Goal: Communication & Community: Participate in discussion

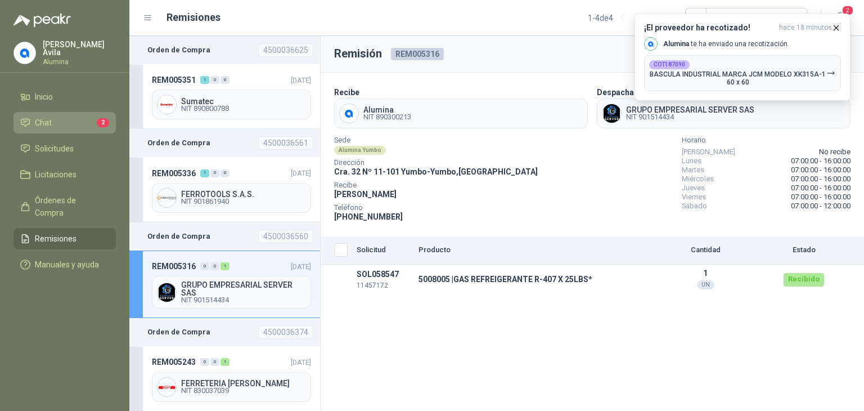
click at [38, 122] on span "Chat" at bounding box center [43, 122] width 17 height 12
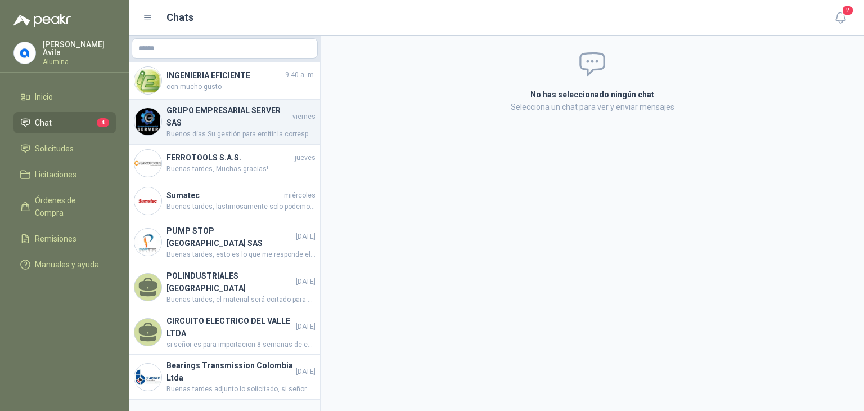
click at [201, 129] on span "Buenos días Su gestión para emitir la correspondiente facturación electrónica, …" at bounding box center [241, 134] width 149 height 11
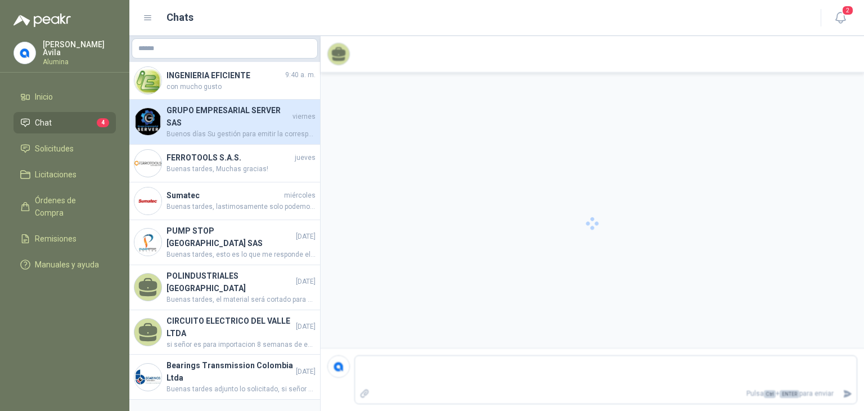
scroll to position [20, 0]
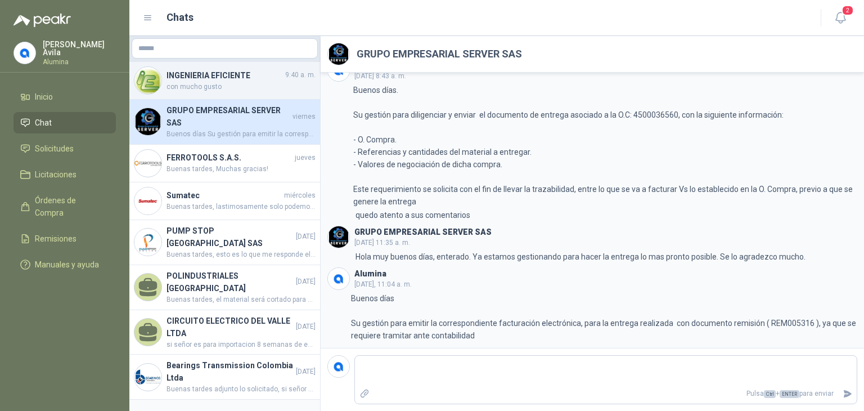
click at [183, 78] on h4 "INGENIERIA EFICIENTE" at bounding box center [225, 75] width 116 height 12
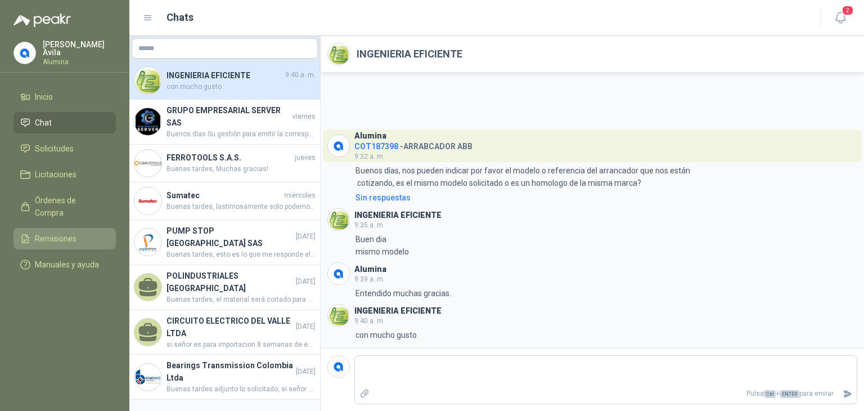
click at [53, 232] on span "Remisiones" at bounding box center [56, 238] width 42 height 12
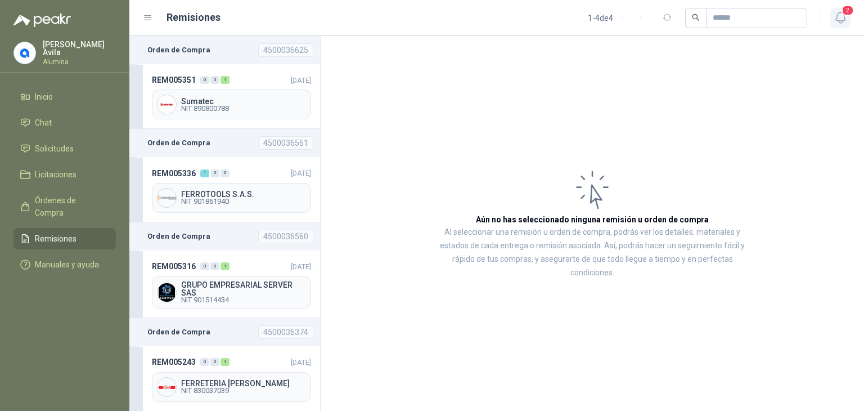
click at [840, 19] on icon "button" at bounding box center [841, 18] width 14 height 14
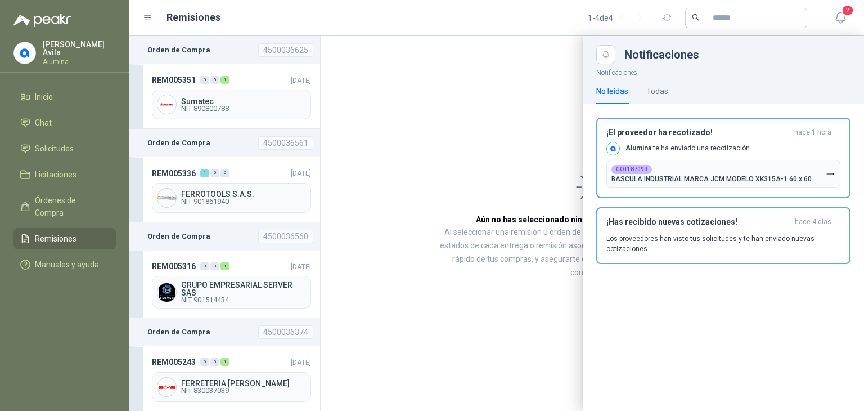
click at [372, 194] on div at bounding box center [496, 223] width 735 height 375
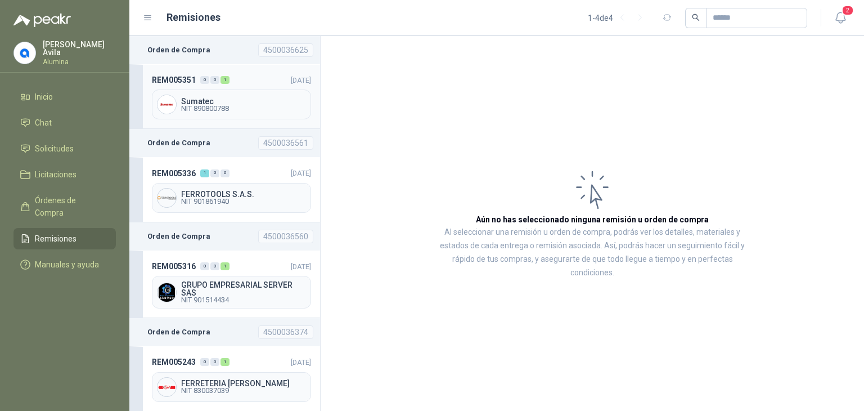
click at [211, 101] on span "Sumatec" at bounding box center [243, 101] width 125 height 8
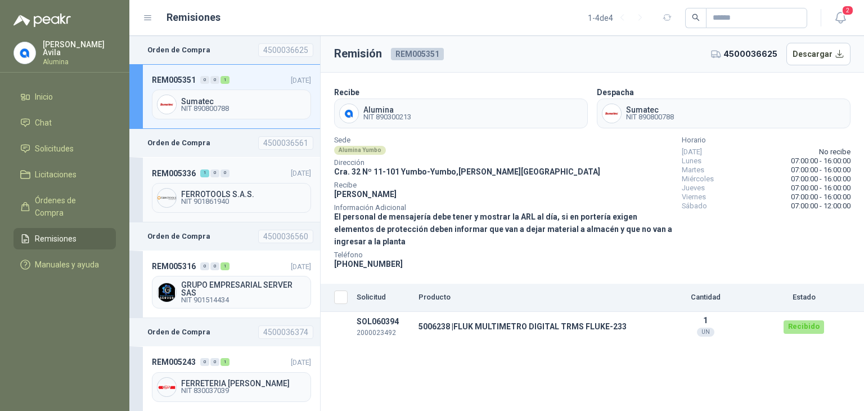
click at [207, 183] on div "FERROTOOLS S.A.S. NIT 901861940" at bounding box center [231, 198] width 159 height 30
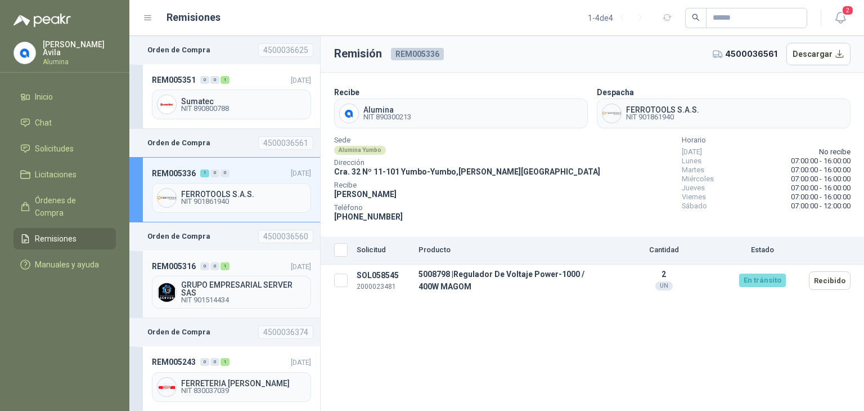
click at [223, 281] on span "GRUPO EMPRESARIAL SERVER SAS" at bounding box center [243, 289] width 125 height 16
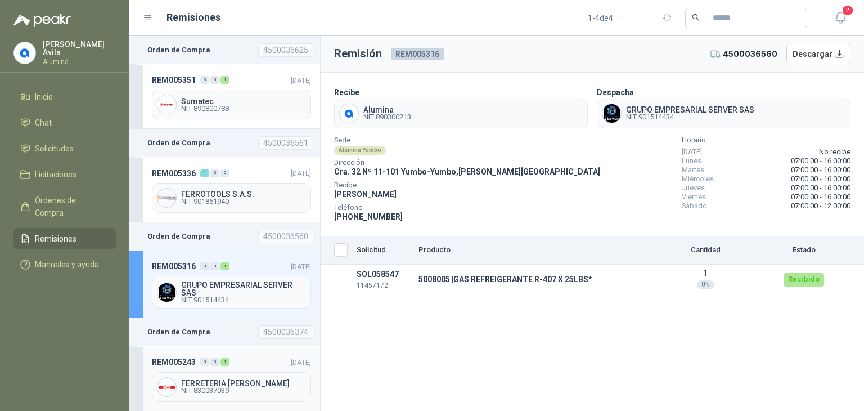
click at [224, 379] on span "FERRETERIA [PERSON_NAME]" at bounding box center [243, 383] width 125 height 8
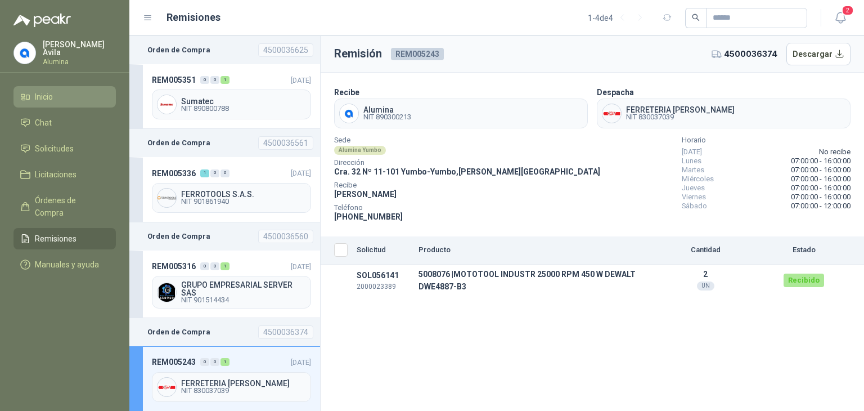
click at [42, 95] on span "Inicio" at bounding box center [44, 97] width 18 height 12
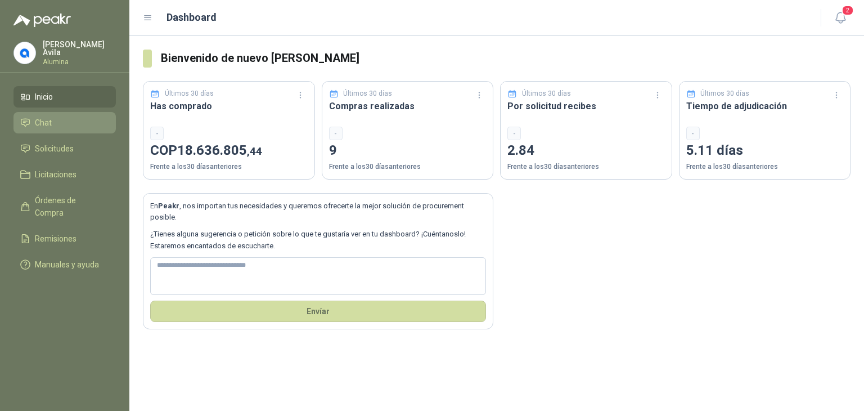
click at [44, 120] on span "Chat" at bounding box center [43, 122] width 17 height 12
